Goal: Transaction & Acquisition: Book appointment/travel/reservation

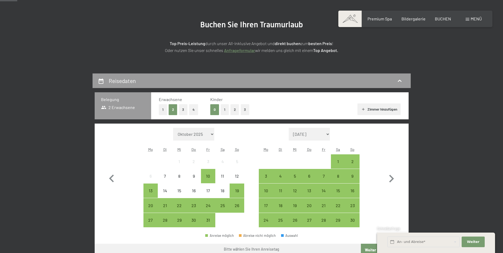
click at [226, 110] on button "1" at bounding box center [225, 109] width 8 height 11
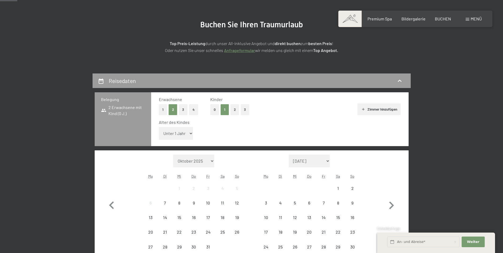
click at [189, 133] on select "Unter 1 Jahr 1 Jahr 2 Jahre 3 Jahre 4 Jahre 5 Jahre 6 Jahre 7 Jahre 8 Jahre 9 J…" at bounding box center [176, 133] width 34 height 13
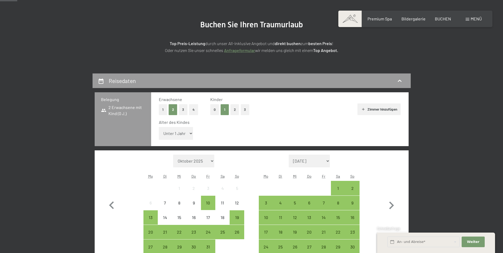
select select "4"
click at [159, 127] on select "Unter 1 Jahr 1 Jahr 2 Jahre 3 Jahre 4 Jahre 5 Jahre 6 Jahre 7 Jahre 8 Jahre 9 J…" at bounding box center [176, 133] width 34 height 13
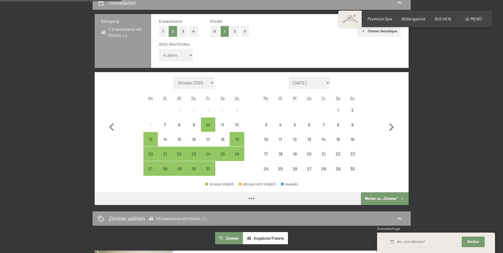
scroll to position [133, 0]
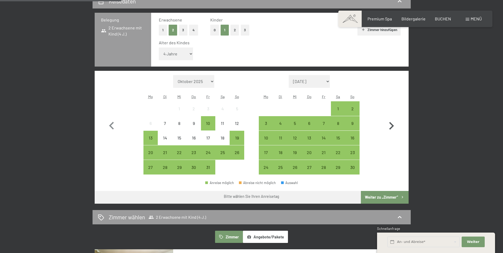
click at [390, 127] on icon "button" at bounding box center [391, 125] width 15 height 15
select select "[DATE]"
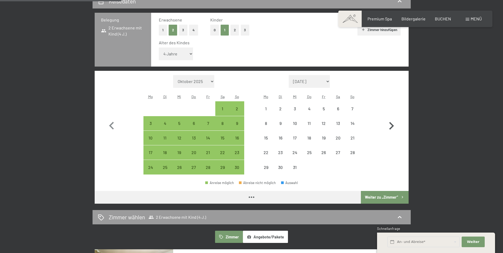
select select "[DATE]"
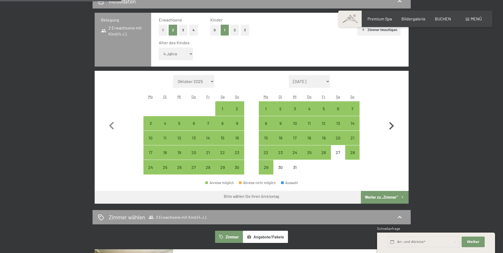
click at [390, 127] on icon "button" at bounding box center [391, 125] width 15 height 15
select select "[DATE]"
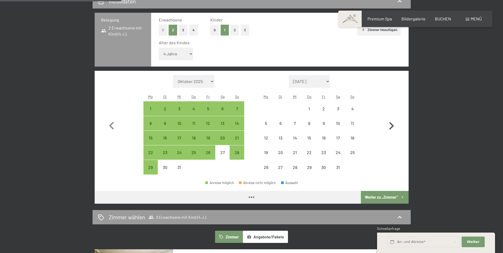
click at [390, 127] on icon "button" at bounding box center [391, 125] width 15 height 15
select select "[DATE]"
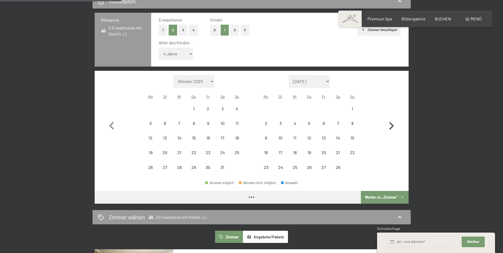
click at [390, 127] on icon "button" at bounding box center [391, 125] width 15 height 15
select select "[DATE]"
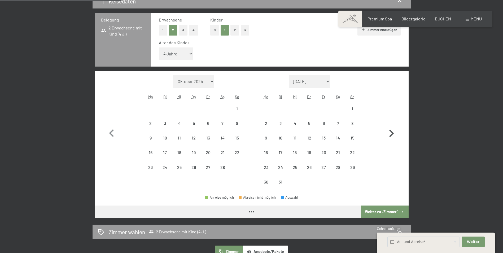
select select "[DATE]"
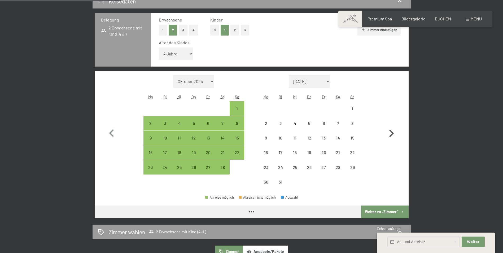
select select "[DATE]"
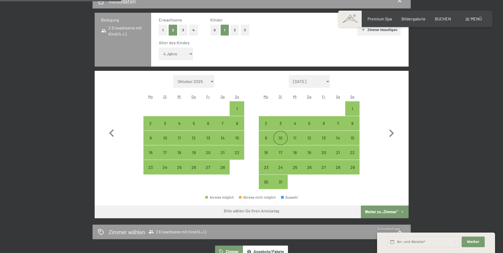
click at [284, 138] on div "10" at bounding box center [280, 142] width 13 height 13
select select "[DATE]"
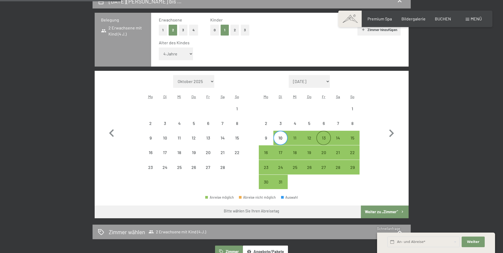
click at [325, 139] on div "13" at bounding box center [323, 142] width 13 height 13
select select "[DATE]"
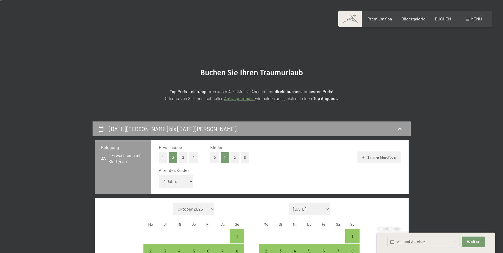
scroll to position [0, 0]
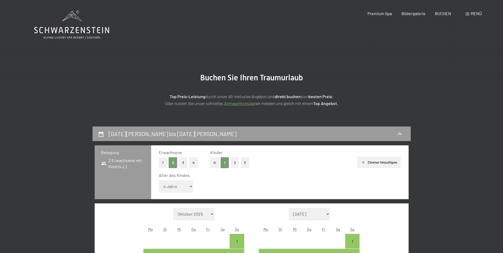
click at [192, 163] on button "4" at bounding box center [193, 162] width 9 height 11
select select "[DATE]"
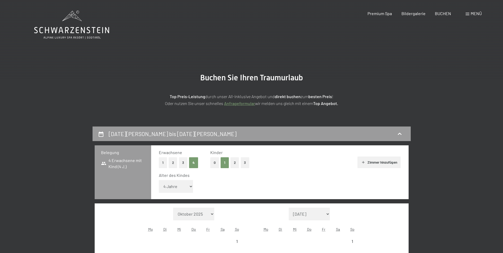
select select "[DATE]"
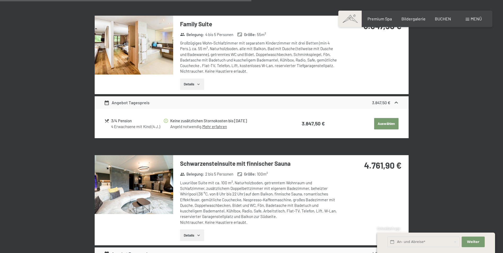
scroll to position [504, 0]
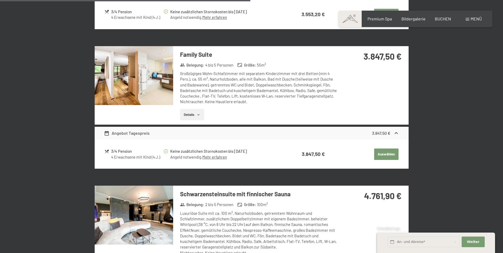
click at [201, 113] on icon "button" at bounding box center [199, 115] width 4 height 4
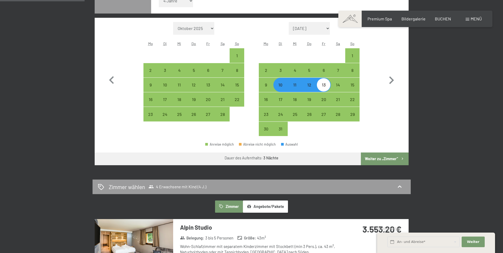
scroll to position [80, 0]
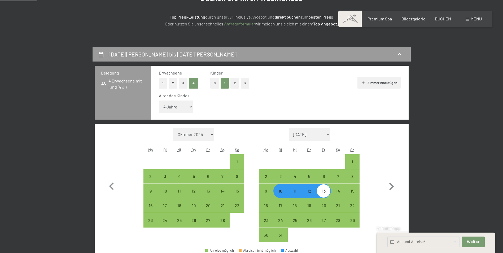
click at [170, 82] on button "2" at bounding box center [173, 83] width 9 height 11
select select "[DATE]"
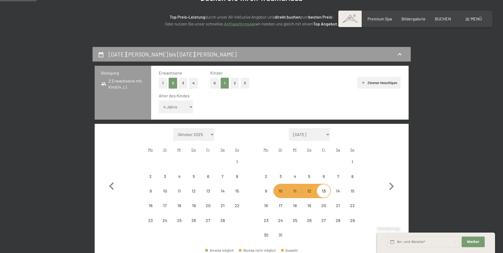
select select "[DATE]"
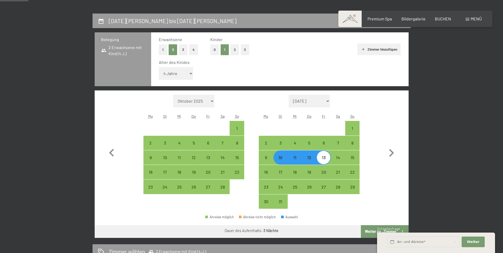
scroll to position [106, 0]
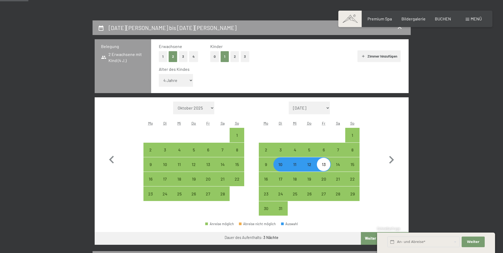
click at [193, 58] on button "4" at bounding box center [193, 56] width 9 height 11
select select "[DATE]"
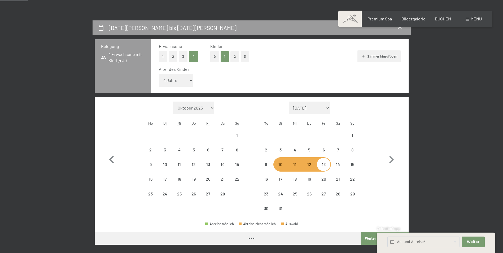
select select "[DATE]"
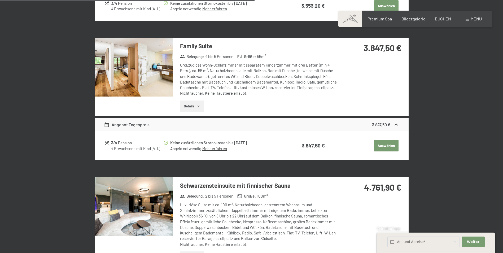
scroll to position [504, 0]
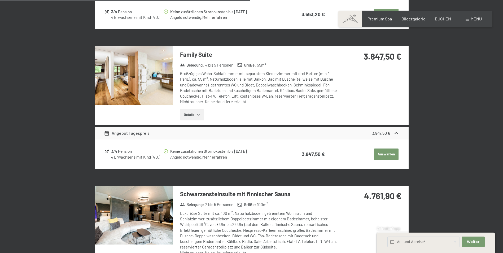
click at [150, 79] on img at bounding box center [134, 75] width 79 height 59
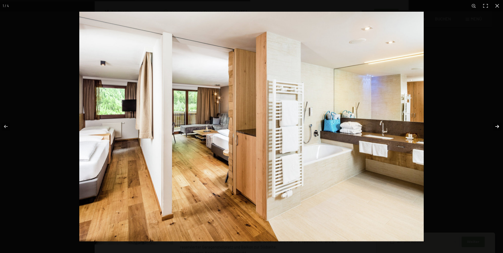
click at [495, 125] on button "button" at bounding box center [494, 126] width 19 height 27
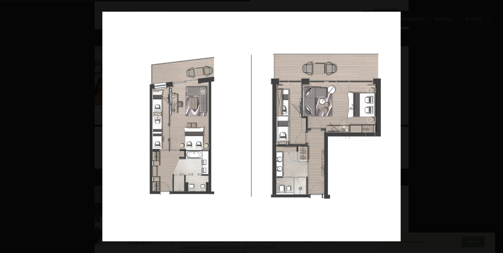
click at [495, 125] on button "button" at bounding box center [494, 126] width 19 height 27
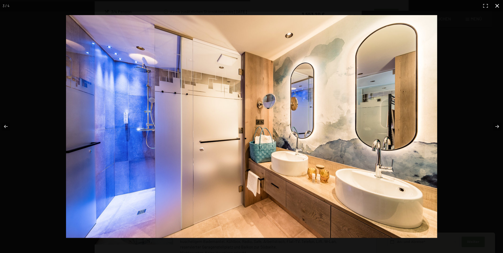
click at [497, 3] on button "button" at bounding box center [497, 6] width 12 height 12
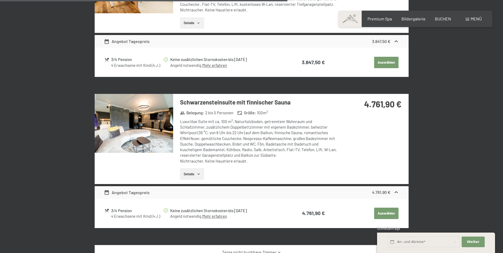
scroll to position [610, 0]
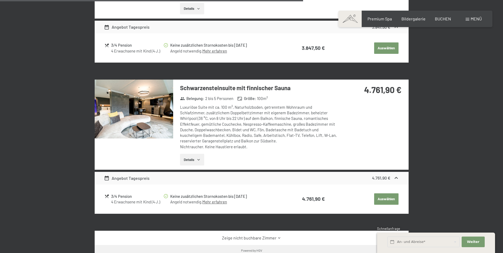
click at [152, 116] on img at bounding box center [134, 109] width 79 height 59
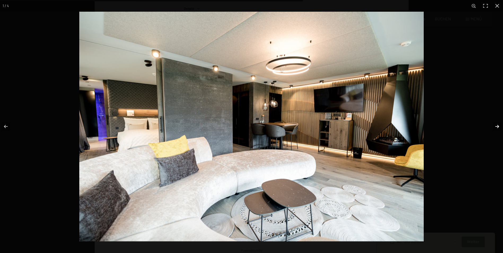
click at [497, 125] on button "button" at bounding box center [494, 126] width 19 height 27
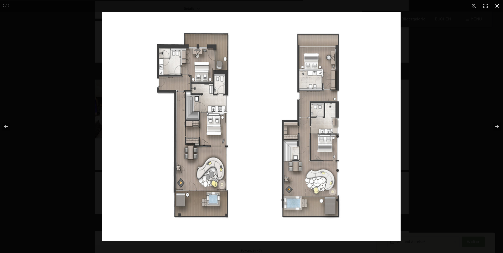
click at [497, 5] on button "button" at bounding box center [497, 6] width 12 height 12
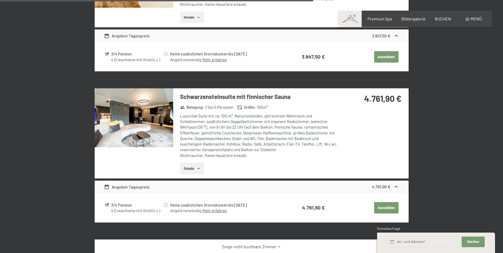
scroll to position [637, 0]
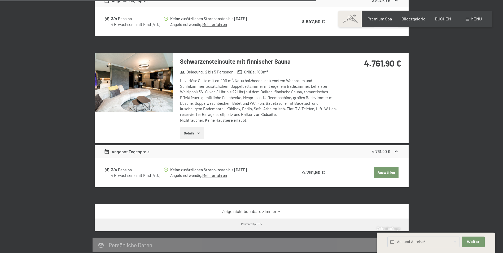
click at [198, 131] on icon "button" at bounding box center [199, 133] width 4 height 4
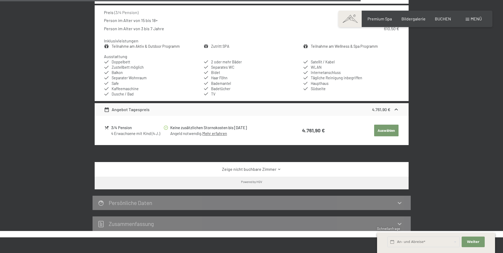
scroll to position [769, 0]
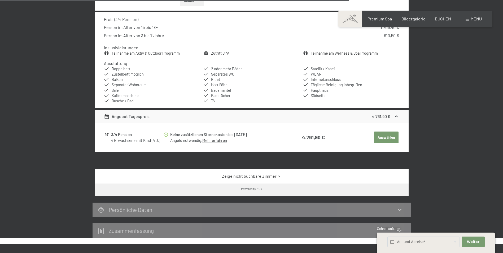
click at [385, 132] on button "Auswählen" at bounding box center [386, 138] width 24 height 12
select select "[DATE]"
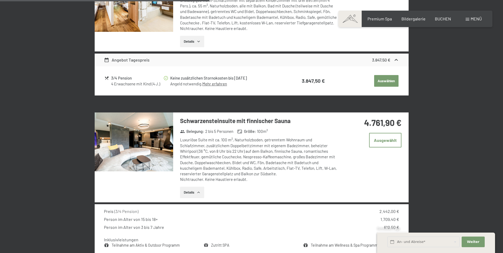
scroll to position [577, 0]
click at [476, 245] on button "Weiter Adressfelder ausblenden" at bounding box center [473, 242] width 23 height 11
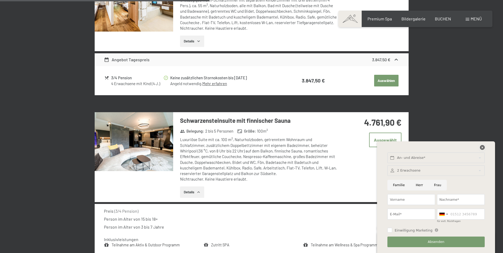
click at [482, 148] on icon at bounding box center [482, 147] width 5 height 5
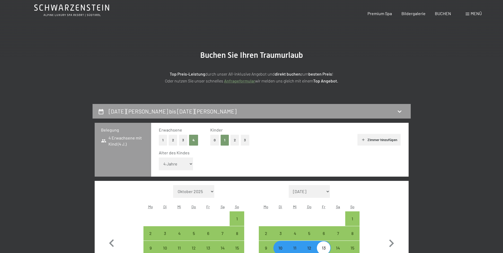
scroll to position [0, 0]
